Goal: Complete application form

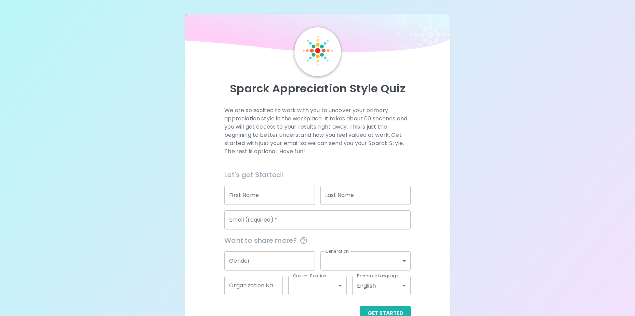
click at [248, 193] on input "First Name" at bounding box center [269, 195] width 90 height 19
type input "[PERSON_NAME]"
type input "May"
type input "[EMAIL_ADDRESS][DOMAIN_NAME]"
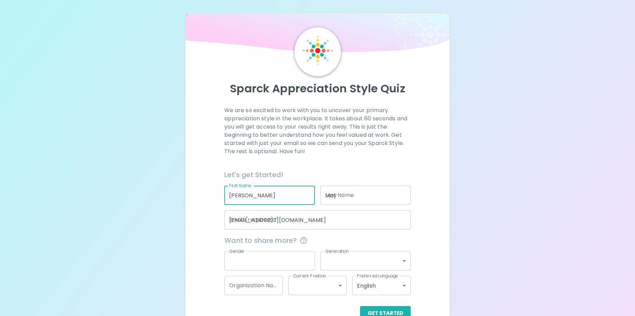
type input "[DEMOGRAPHIC_DATA]"
type input "generation_x"
type input "[GEOGRAPHIC_DATA]"
type input "mid_level"
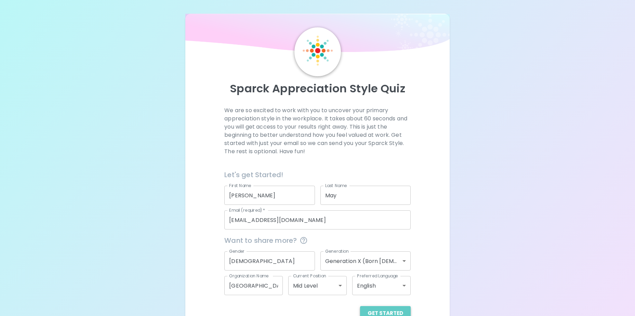
click at [388, 310] on button "Get Started" at bounding box center [385, 313] width 51 height 14
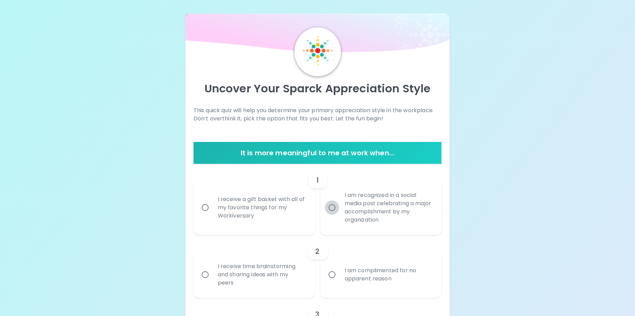
click at [334, 208] on input "I am recognized in a social media post celebrating a major accomplishment by my…" at bounding box center [332, 208] width 14 height 14
radio input "true"
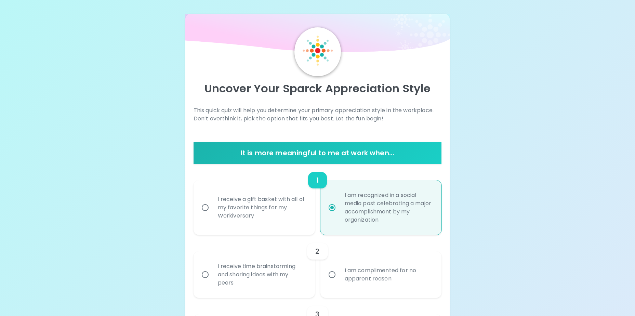
scroll to position [55, 0]
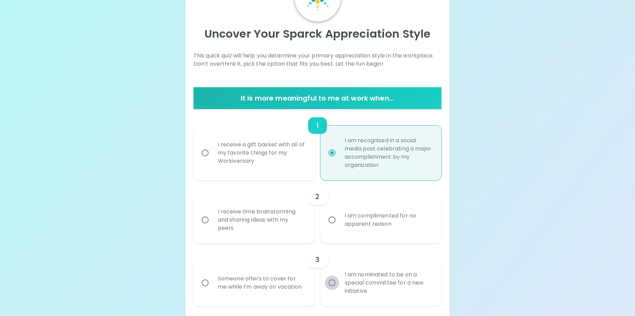
click at [332, 285] on input "I am nominated to be on a special committee for a new initiative" at bounding box center [332, 283] width 14 height 14
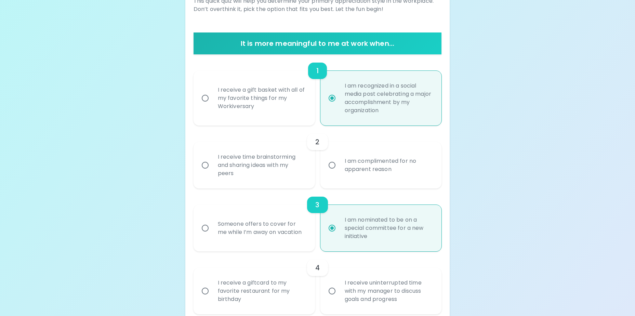
radio input "true"
click at [206, 164] on input "I receive time brainstorming and sharing ideas with my peers" at bounding box center [205, 165] width 14 height 14
radio input "false"
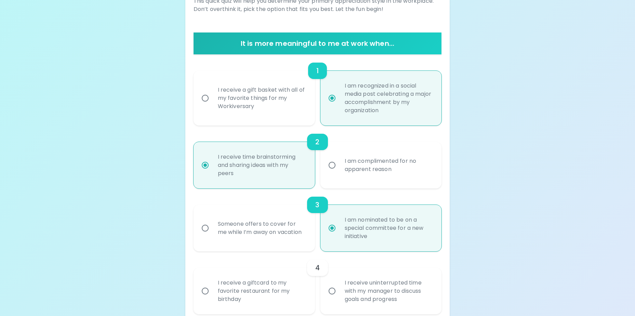
scroll to position [164, 0]
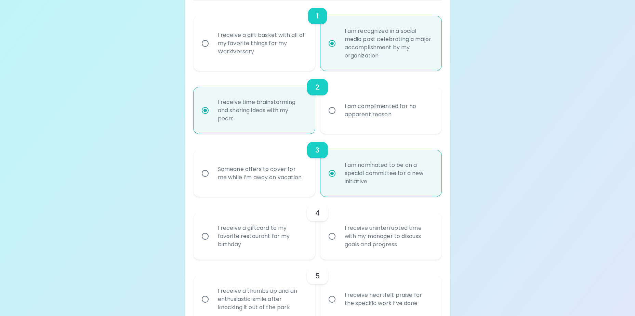
radio input "true"
click at [335, 236] on input "I receive uninterrupted time with my manager to discuss goals and progress" at bounding box center [332, 236] width 14 height 14
radio input "false"
radio input "true"
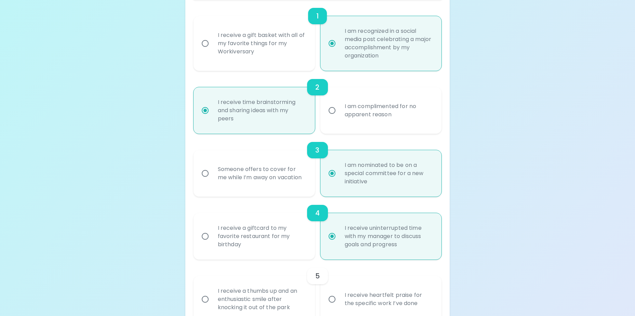
scroll to position [219, 0]
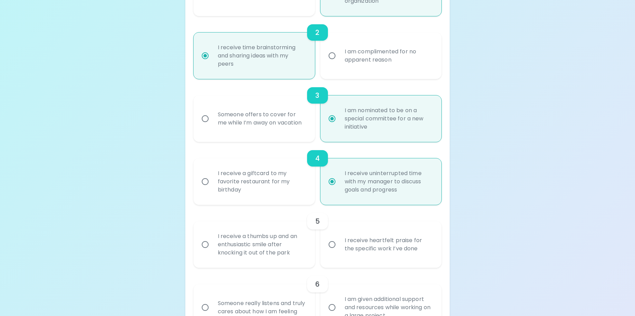
radio input "true"
click at [334, 245] on input "I receive heartfelt praise for the specific work I’ve done" at bounding box center [332, 244] width 14 height 14
radio input "false"
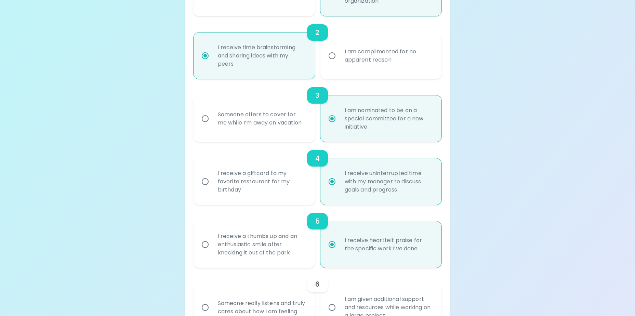
scroll to position [274, 0]
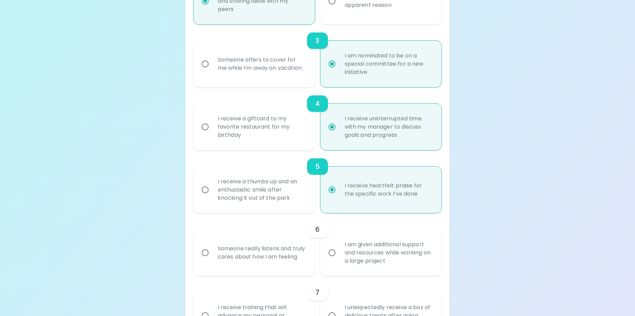
radio input "true"
click at [204, 253] on input "Someone really listens and truly cares about how I am feeling" at bounding box center [205, 253] width 14 height 14
radio input "false"
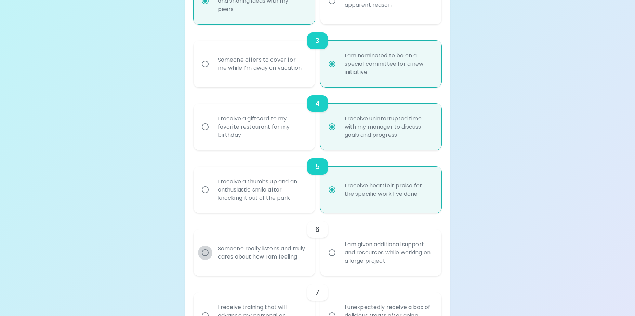
radio input "false"
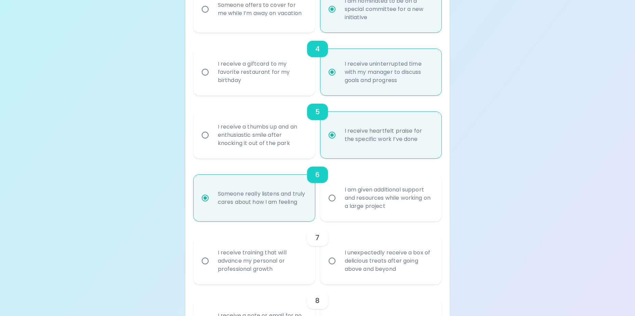
radio input "true"
click at [205, 261] on input "I receive training that will advance my personal or professional growth" at bounding box center [205, 261] width 14 height 14
radio input "false"
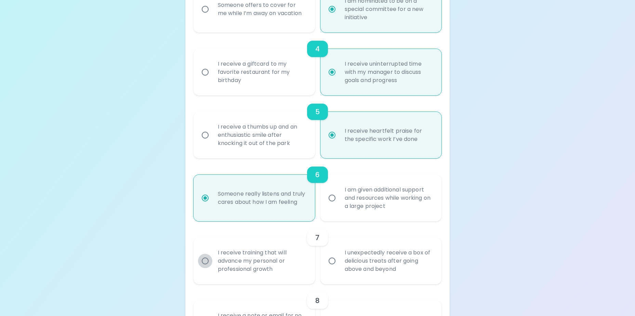
radio input "false"
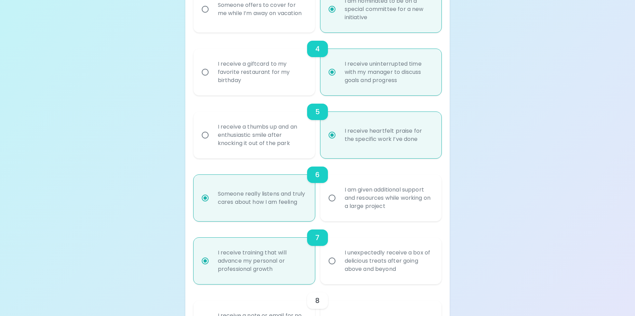
scroll to position [383, 0]
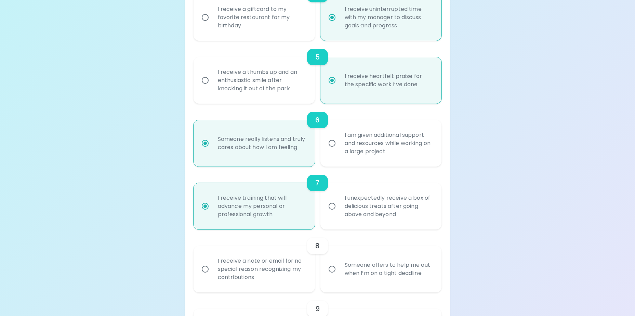
radio input "true"
click at [206, 270] on input "I receive a note or email for no special reason recognizing my contributions" at bounding box center [205, 269] width 14 height 14
radio input "false"
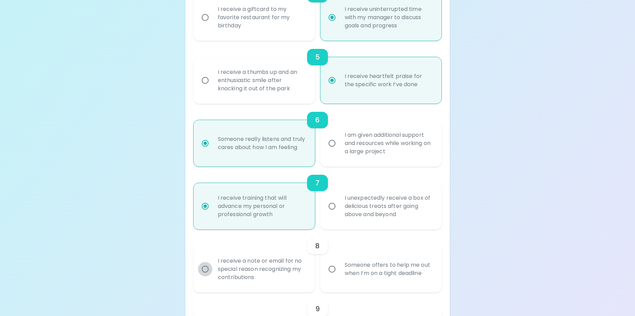
radio input "false"
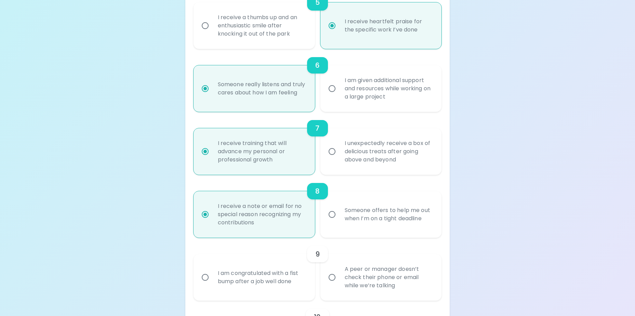
radio input "true"
click at [332, 279] on input "A peer or manager doesn’t check their phone or email while we’re talking" at bounding box center [332, 277] width 14 height 14
radio input "false"
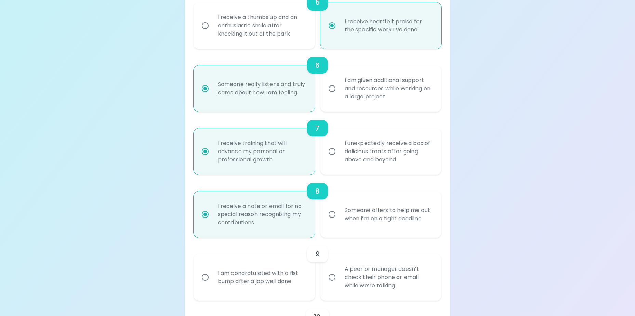
radio input "false"
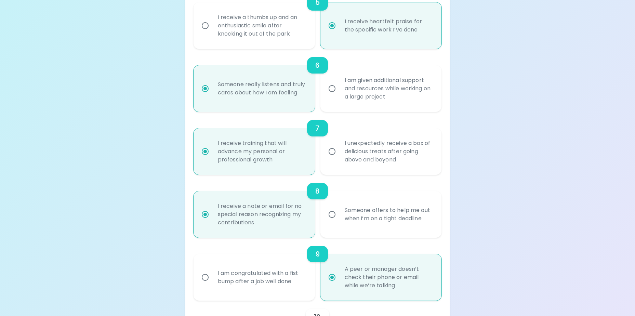
scroll to position [493, 0]
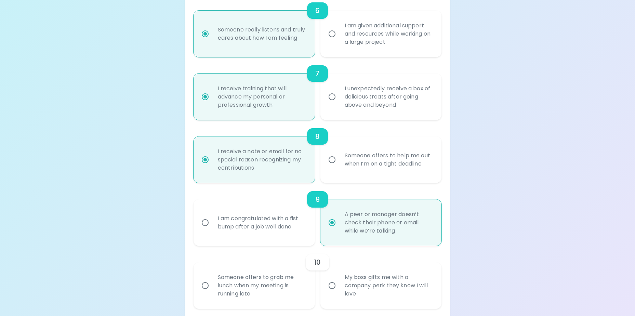
radio input "true"
click at [205, 283] on input "Someone offers to grab me lunch when my meeting is running late" at bounding box center [205, 286] width 14 height 14
radio input "false"
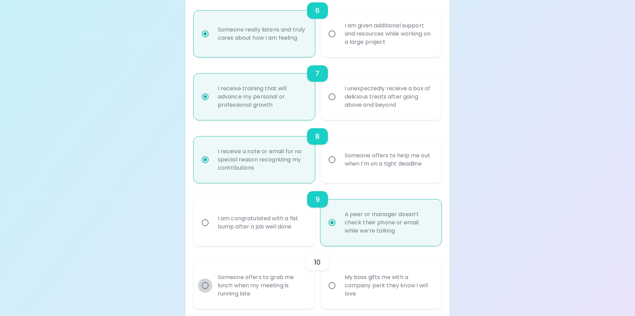
radio input "false"
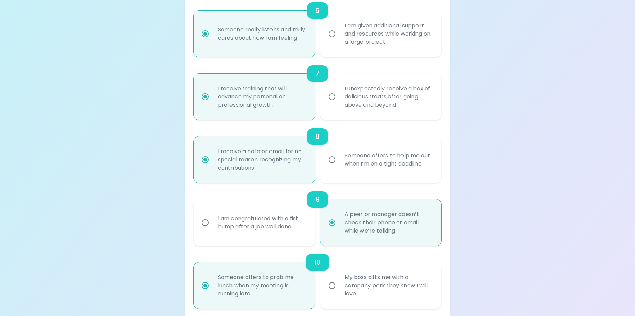
scroll to position [548, 0]
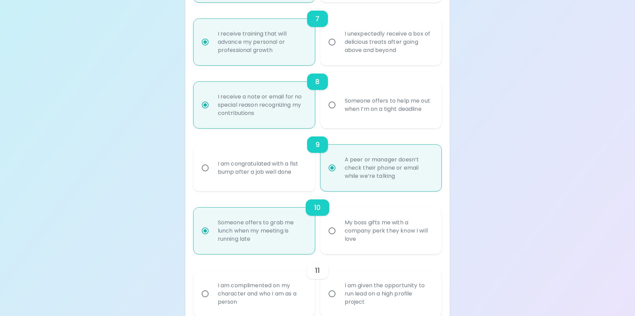
radio input "true"
click at [331, 295] on input "I am given the opportunity to run lead on a high profile project" at bounding box center [332, 294] width 14 height 14
radio input "false"
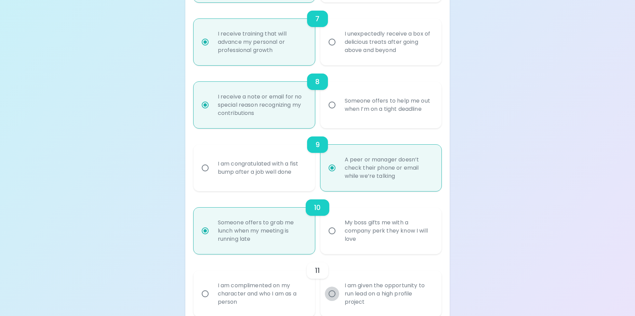
radio input "false"
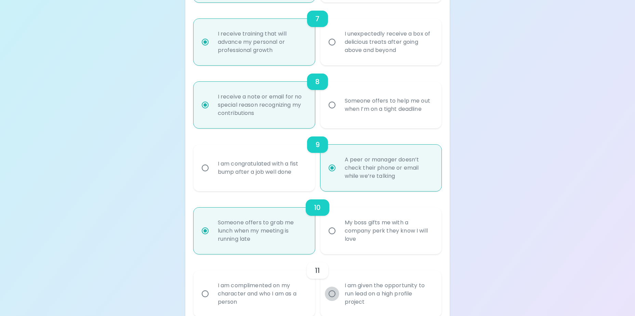
radio input "false"
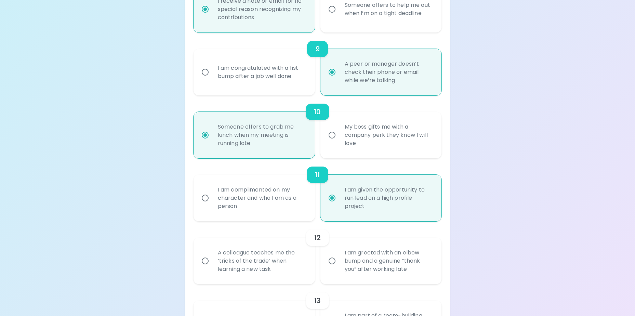
scroll to position [657, 0]
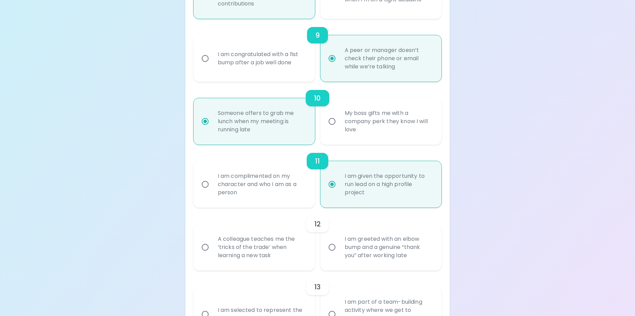
radio input "true"
click at [206, 248] on input "A colleague teaches me the ‘tricks of the trade’ when learning a new task" at bounding box center [205, 247] width 14 height 14
radio input "false"
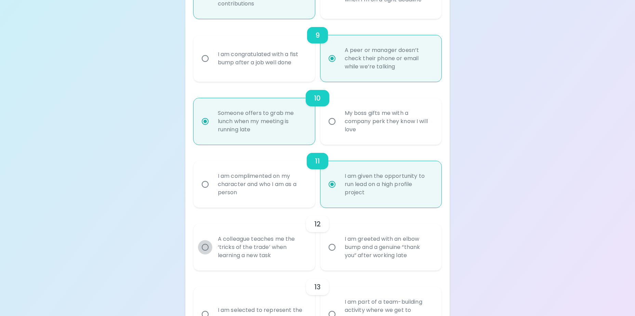
radio input "false"
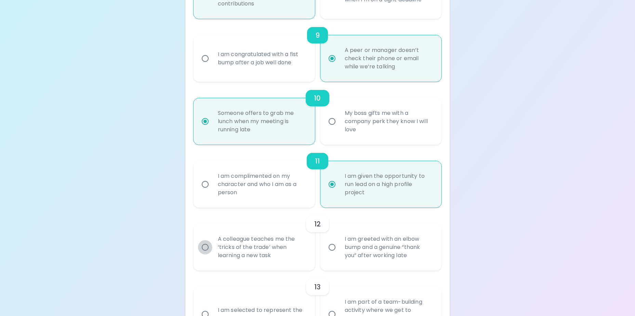
radio input "false"
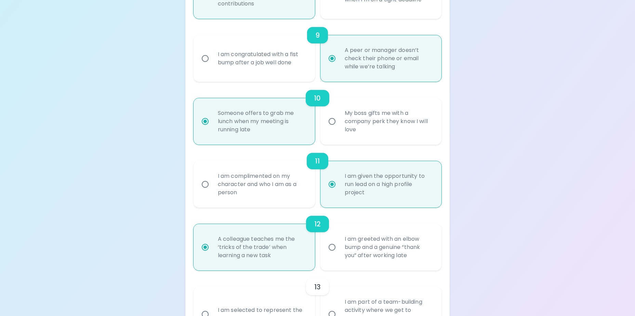
scroll to position [712, 0]
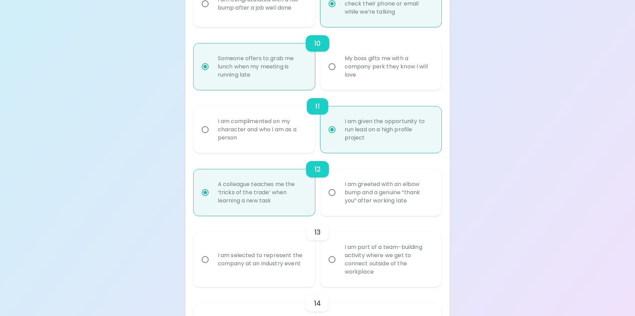
radio input "true"
click at [207, 262] on input "I am selected to represent the company at an industry event" at bounding box center [205, 260] width 14 height 14
radio input "false"
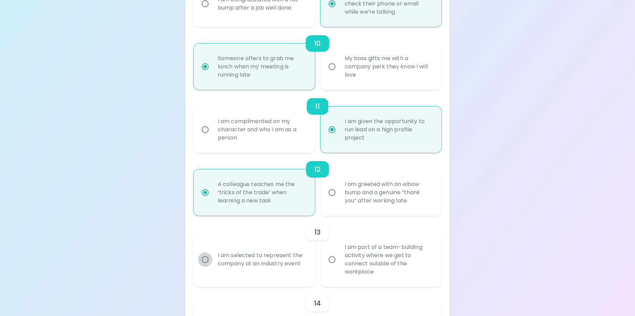
radio input "false"
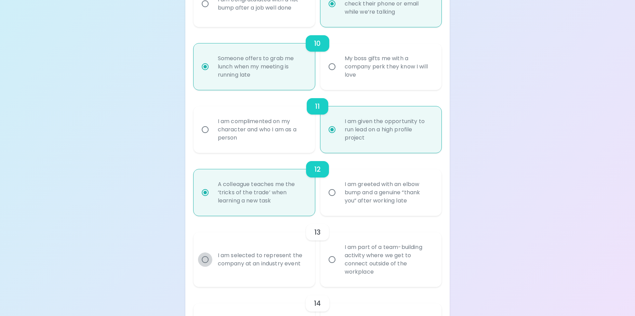
radio input "false"
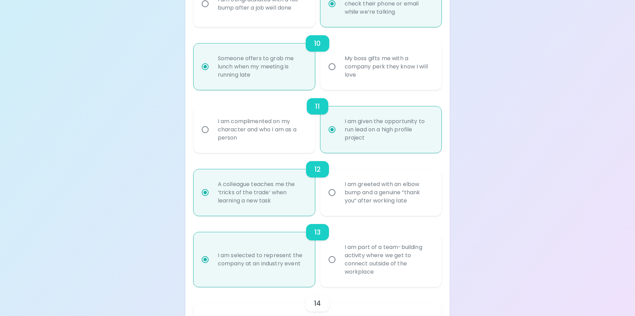
scroll to position [767, 0]
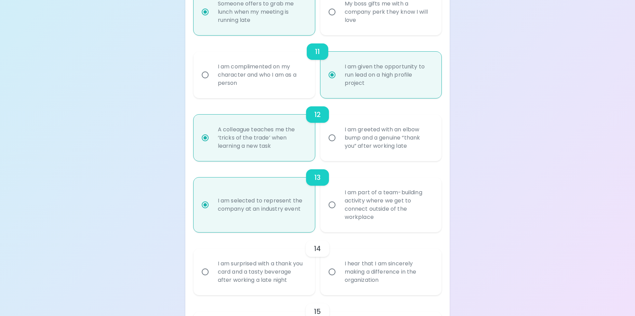
radio input "true"
click at [333, 273] on input "I hear that I am sincerely making a difference in the organization" at bounding box center [332, 272] width 14 height 14
radio input "false"
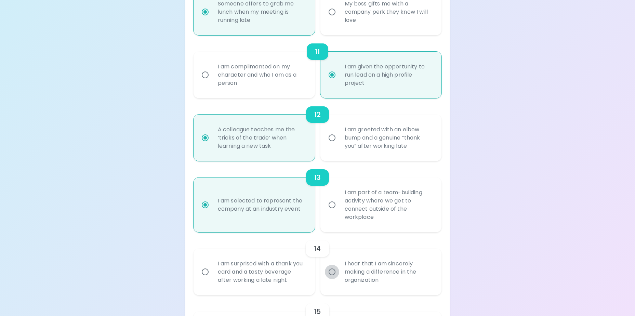
radio input "false"
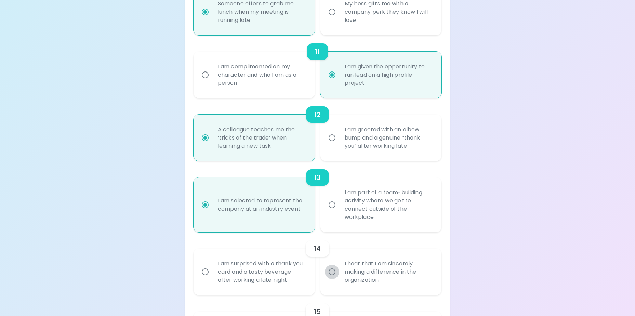
radio input "false"
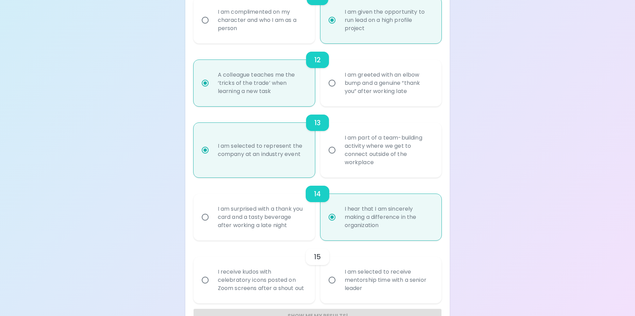
radio input "false"
click at [330, 151] on input "I am part of a team-building activity where we get to connect outside of the wo…" at bounding box center [332, 150] width 14 height 14
radio input "false"
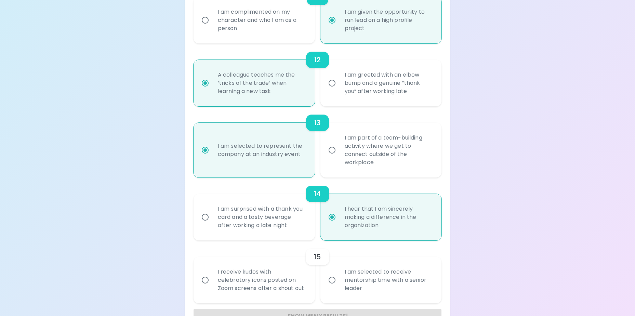
radio input "false"
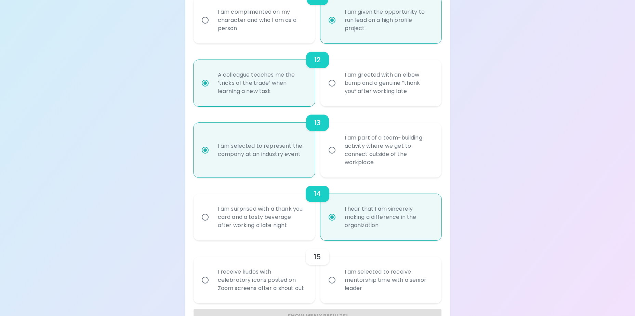
radio input "false"
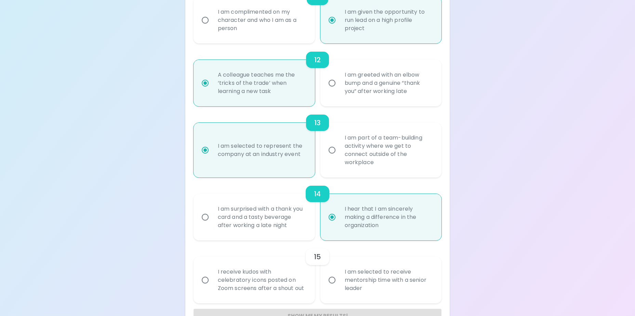
radio input "false"
radio input "true"
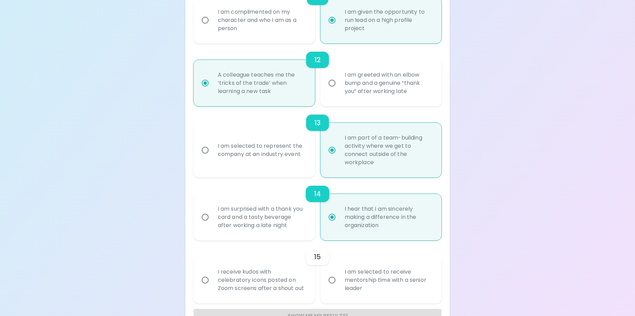
radio input "true"
click at [205, 282] on input "I receive kudos with celebratory icons posted on Zoom screens after a shout out" at bounding box center [205, 280] width 14 height 14
radio input "false"
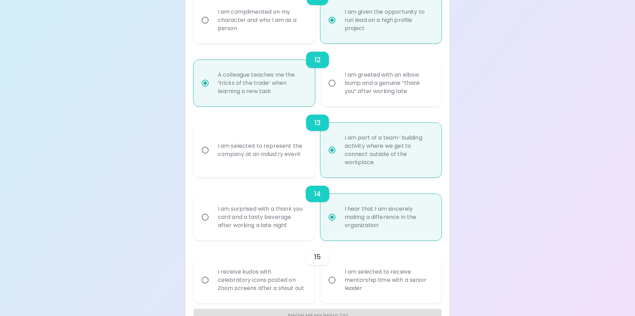
radio input "false"
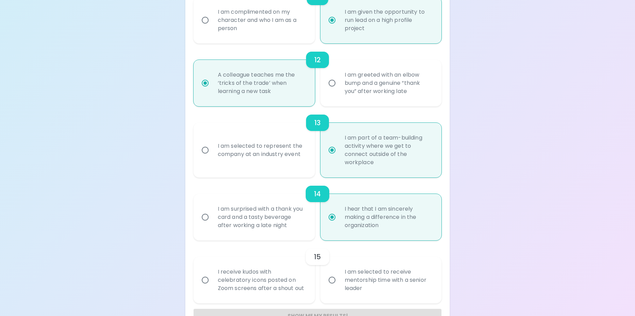
radio input "false"
radio input "true"
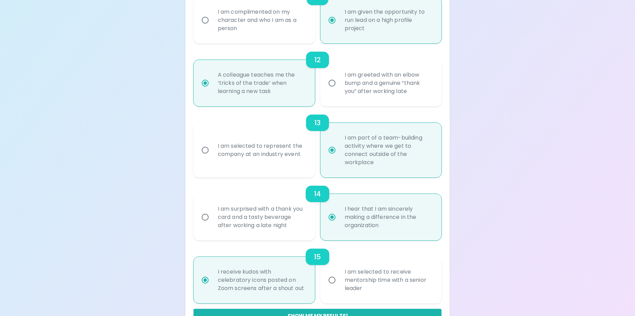
scroll to position [842, 0]
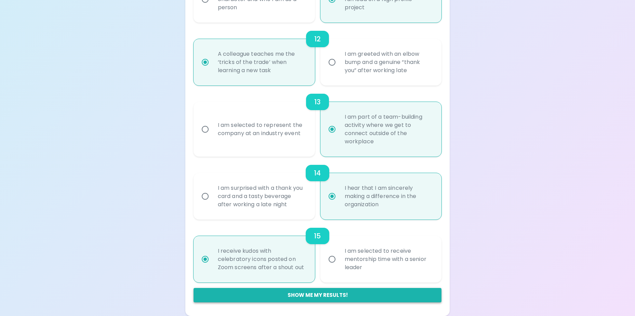
radio input "true"
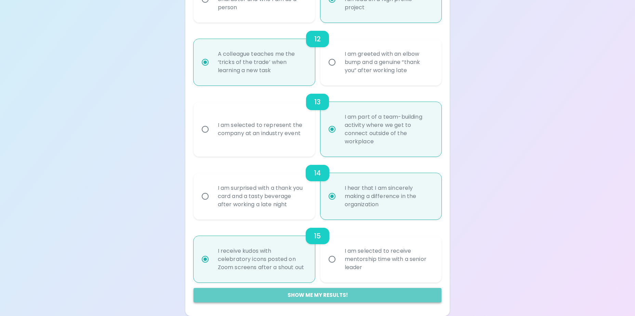
click at [324, 296] on button "Show me my results!" at bounding box center [318, 295] width 248 height 14
radio input "false"
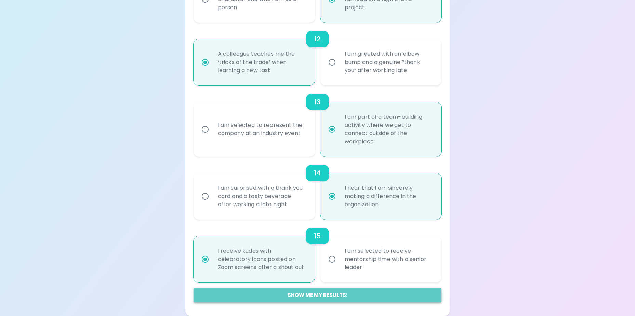
radio input "false"
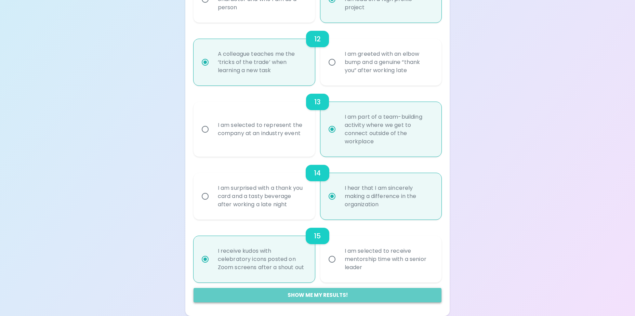
radio input "false"
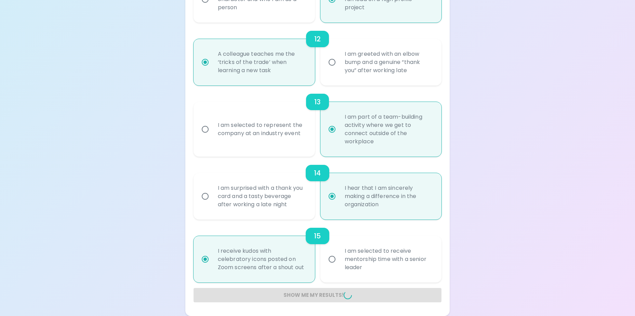
radio input "false"
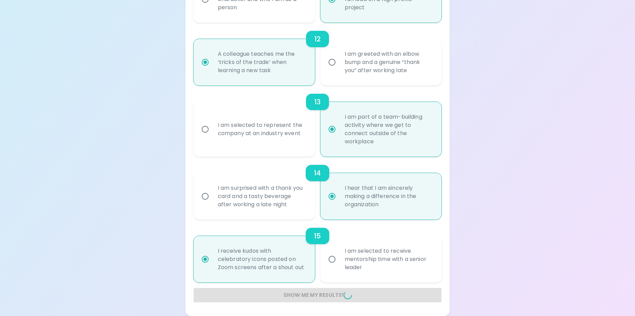
radio input "false"
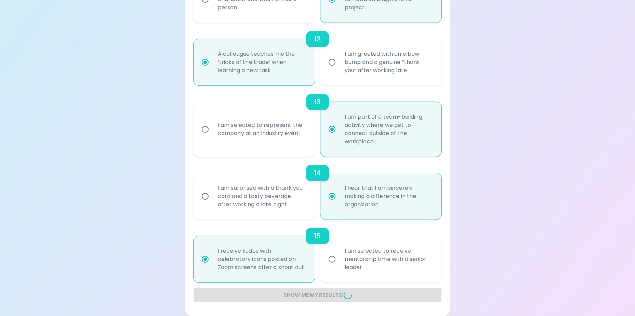
radio input "false"
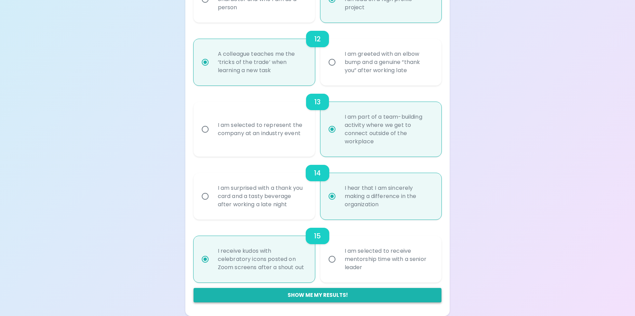
scroll to position [115, 0]
